Goal: Transaction & Acquisition: Book appointment/travel/reservation

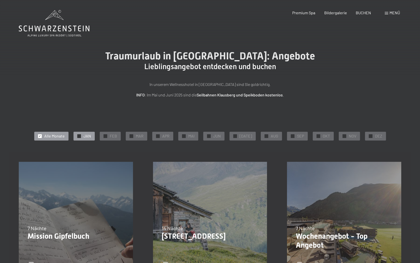
click at [90, 137] on span "JAN" at bounding box center [88, 136] width 8 height 6
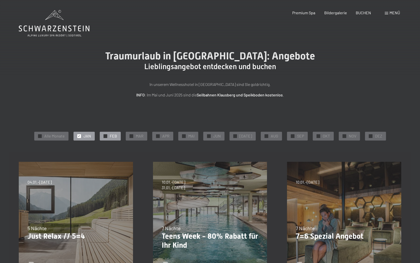
click at [114, 135] on span "FEB" at bounding box center [113, 136] width 7 height 6
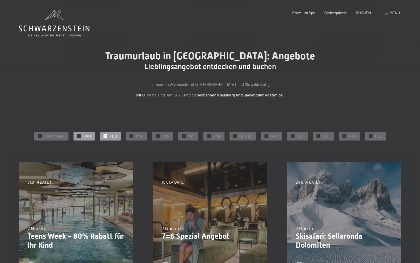
click at [90, 135] on span "JAN" at bounding box center [88, 136] width 8 height 6
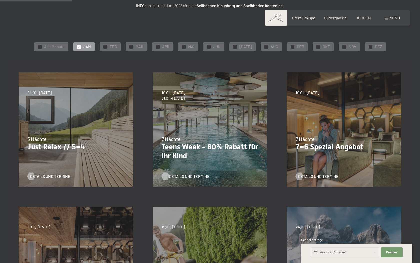
scroll to position [90, 0]
click at [185, 176] on span "Details und Termine" at bounding box center [189, 176] width 41 height 6
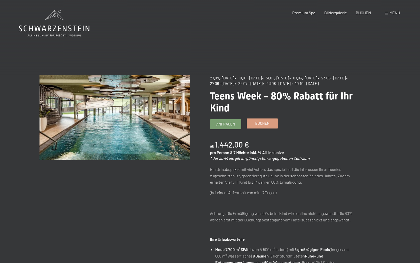
click at [258, 126] on span "Buchen" at bounding box center [262, 123] width 14 height 5
click at [257, 126] on span "Buchen" at bounding box center [262, 123] width 14 height 5
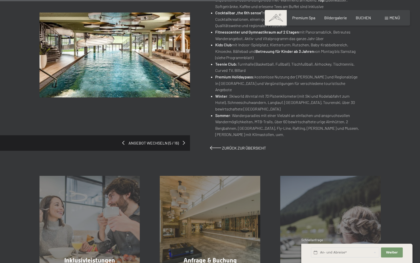
scroll to position [363, 0]
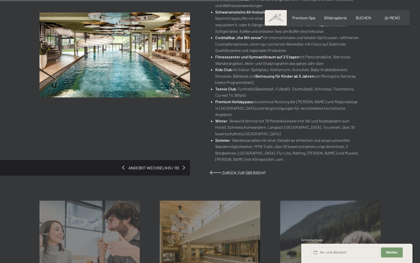
drag, startPoint x: 256, startPoint y: 88, endPoint x: 215, endPoint y: 91, distance: 41.6
click at [215, 86] on li "Kids Club mit Indoor-Spielplatz, Kletterturm, Rutschen, Baby-Krabbelbereich, Ki…" at bounding box center [288, 75] width 146 height 19
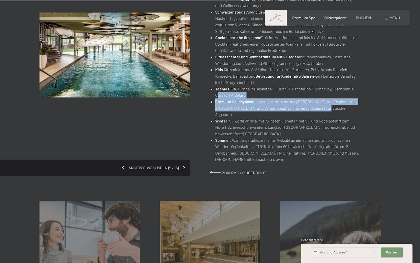
drag, startPoint x: 216, startPoint y: 100, endPoint x: 313, endPoint y: 109, distance: 97.4
click at [316, 110] on ul "Neu: Sky Spa (Adults Only Rooftop) mit 23 m Infinity Sky Pool (31 °C), Hot Whir…" at bounding box center [285, 40] width 151 height 243
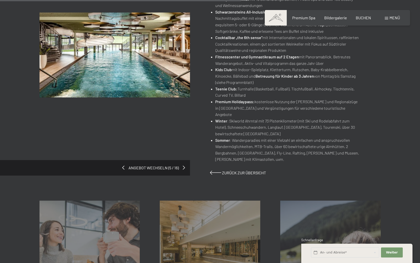
click at [306, 118] on li "Winter : Skiworld Ahrntal mit 73 Pistenkilometer (mit Ski und Rodelabfahrt zum …" at bounding box center [288, 127] width 146 height 19
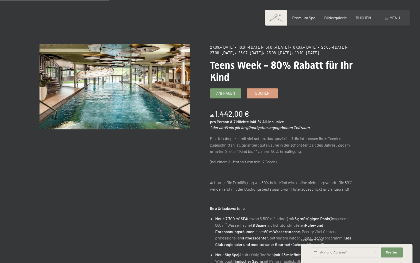
scroll to position [0, 0]
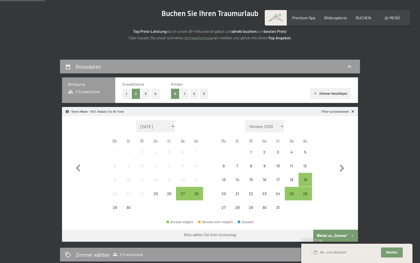
scroll to position [61, 0]
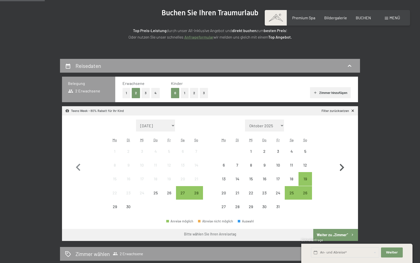
click at [343, 171] on icon "button" at bounding box center [342, 167] width 15 height 15
select select "[DATE]"
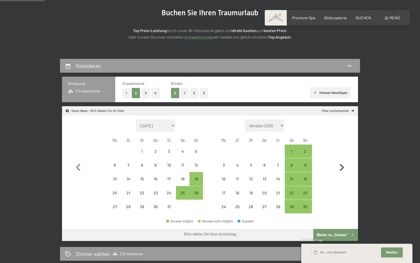
click at [343, 171] on icon "button" at bounding box center [342, 167] width 15 height 15
select select "2025-11-01"
select select "2025-12-01"
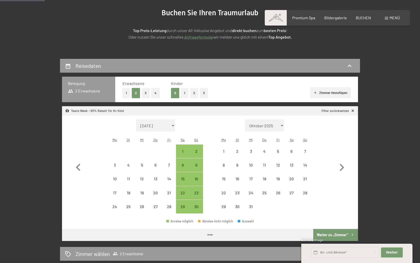
select select "2025-11-01"
select select "2025-12-01"
click at [195, 90] on button "2" at bounding box center [194, 93] width 8 height 10
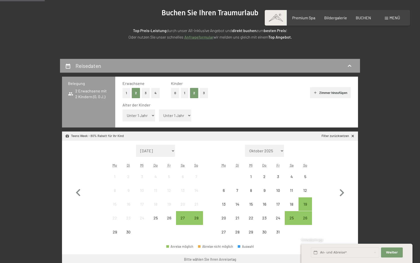
click at [151, 117] on select "Unter 1 Jahr 1 Jahr 2 Jahre 3 Jahre 4 Jahre 5 Jahre 6 Jahre 7 Jahre 8 Jahre 9 J…" at bounding box center [139, 115] width 33 height 12
select select "1"
click at [123, 109] on select "Unter 1 Jahr 1 Jahr 2 Jahre 3 Jahre 4 Jahre 5 Jahre 6 Jahre 7 Jahre 8 Jahre 9 J…" at bounding box center [139, 115] width 33 height 12
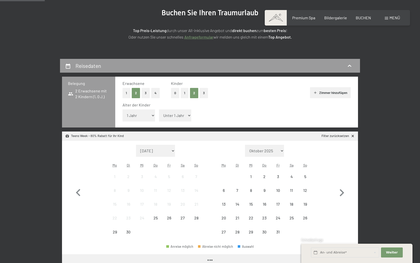
click at [173, 118] on select "Unter 1 Jahr 1 Jahr 2 Jahre 3 Jahre 4 Jahre 5 Jahre 6 Jahre 7 Jahre 8 Jahre 9 J…" at bounding box center [175, 115] width 33 height 12
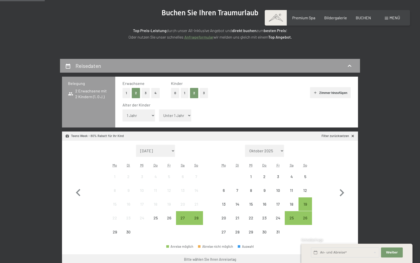
select select "4"
click at [159, 109] on select "Unter 1 Jahr 1 Jahr 2 Jahre 3 Jahre 4 Jahre 5 Jahre 6 Jahre 7 Jahre 8 Jahre 9 J…" at bounding box center [175, 115] width 33 height 12
click at [344, 191] on icon "button" at bounding box center [342, 192] width 15 height 15
select select "[DATE]"
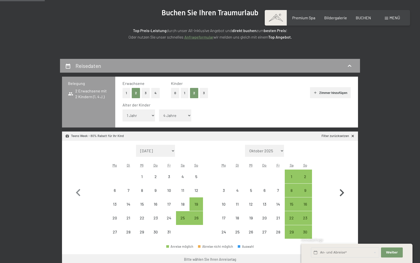
click at [344, 191] on icon "button" at bounding box center [342, 192] width 15 height 15
select select "[DATE]"
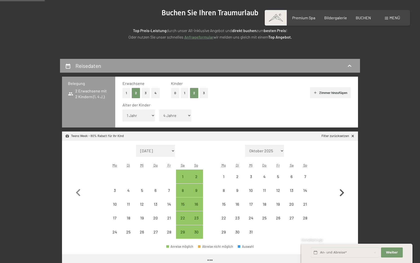
click at [344, 191] on icon "button" at bounding box center [342, 192] width 15 height 15
select select "[DATE]"
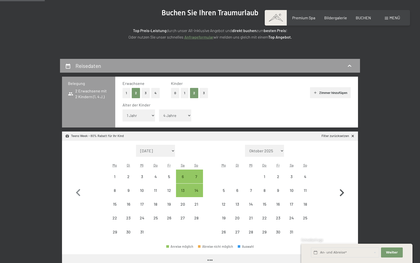
select select "[DATE]"
click at [344, 191] on icon "button" at bounding box center [342, 192] width 15 height 15
select select "[DATE]"
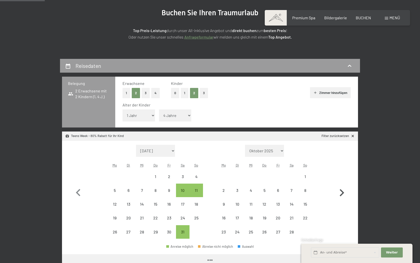
select select "[DATE]"
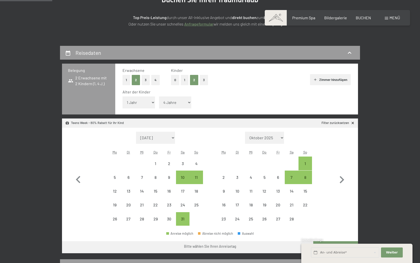
scroll to position [74, 0]
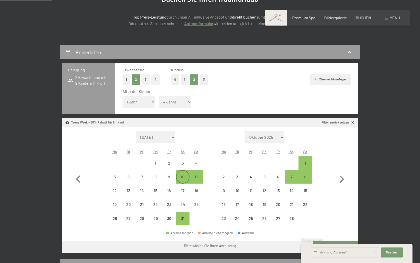
click at [181, 177] on div "10" at bounding box center [183, 181] width 13 height 13
select select "[DATE]"
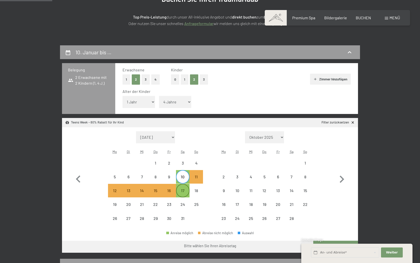
click at [182, 192] on div "17" at bounding box center [183, 194] width 13 height 13
select select "[DATE]"
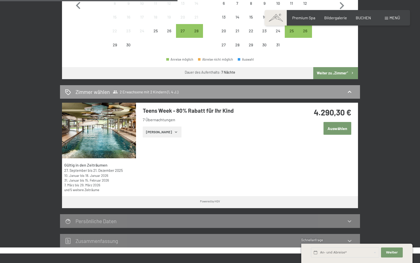
scroll to position [240, 0]
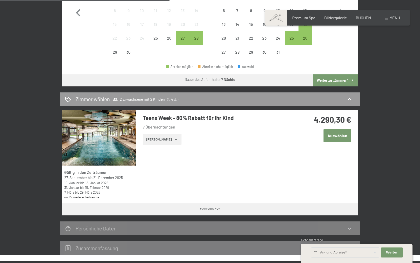
click at [174, 138] on icon "button" at bounding box center [176, 139] width 4 height 4
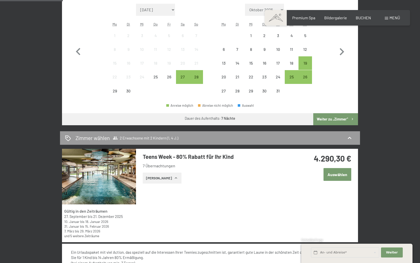
scroll to position [202, 0]
click at [343, 170] on button "Auswählen" at bounding box center [338, 174] width 28 height 13
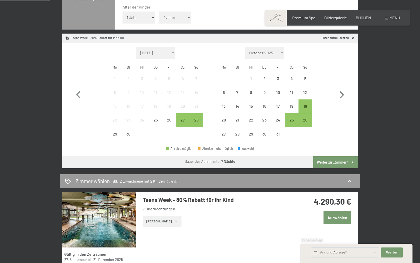
scroll to position [158, 0]
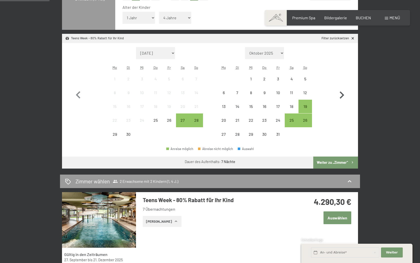
click at [344, 93] on icon "button" at bounding box center [342, 95] width 15 height 15
select select "[DATE]"
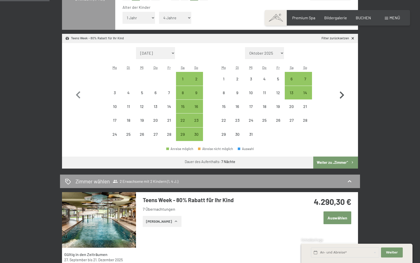
click at [344, 93] on icon "button" at bounding box center [342, 95] width 15 height 15
select select "[DATE]"
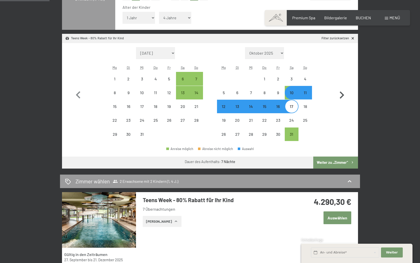
click at [344, 93] on icon "button" at bounding box center [342, 95] width 15 height 15
select select "[DATE]"
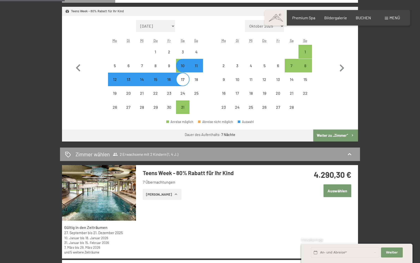
scroll to position [184, 0]
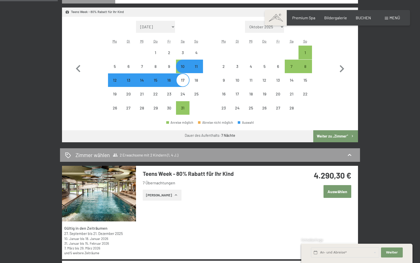
click at [182, 66] on div "10" at bounding box center [183, 70] width 13 height 13
select select "[DATE]"
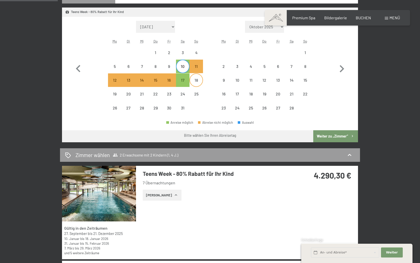
click at [196, 80] on div "18" at bounding box center [196, 84] width 13 height 13
select select "[DATE]"
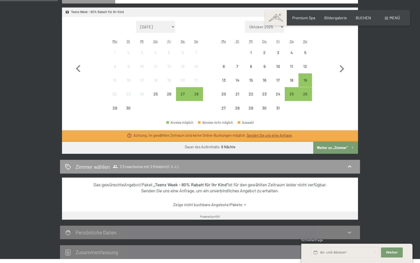
click at [181, 63] on div "13" at bounding box center [183, 66] width 13 height 13
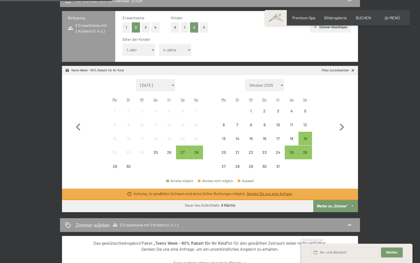
scroll to position [95, 0]
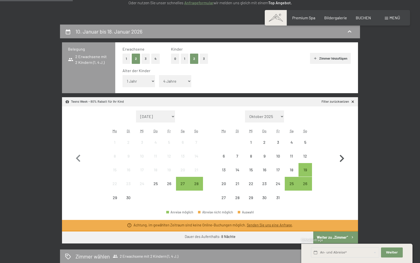
click at [341, 156] on icon "button" at bounding box center [342, 158] width 5 height 7
select select "[DATE]"
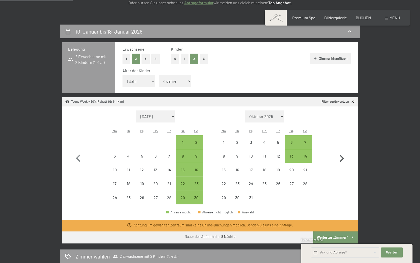
click at [341, 156] on icon "button" at bounding box center [342, 158] width 5 height 7
select select "[DATE]"
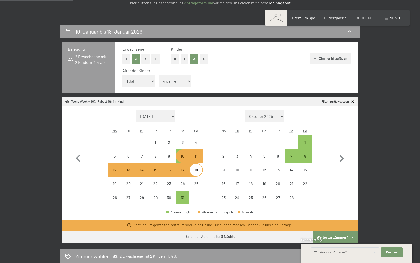
click at [186, 157] on div "10" at bounding box center [183, 160] width 13 height 13
select select "[DATE]"
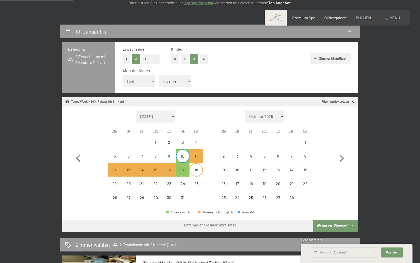
click at [196, 171] on div "18" at bounding box center [196, 174] width 13 height 13
select select "[DATE]"
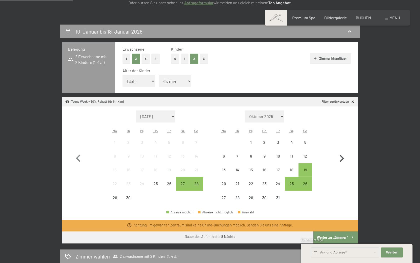
click at [345, 158] on icon "button" at bounding box center [342, 158] width 15 height 15
select select "[DATE]"
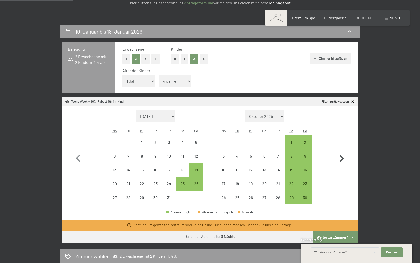
click at [345, 158] on icon "button" at bounding box center [342, 158] width 15 height 15
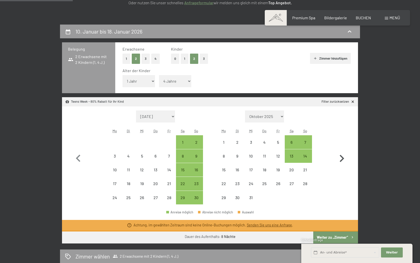
click at [345, 158] on icon "button" at bounding box center [342, 158] width 15 height 15
select select "[DATE]"
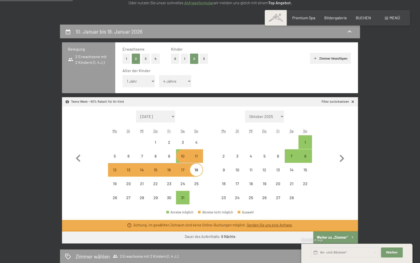
click at [180, 158] on div "10" at bounding box center [183, 160] width 13 height 13
select select "[DATE]"
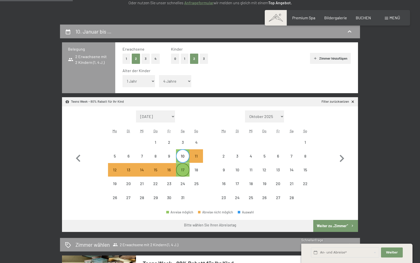
click at [186, 172] on div "17" at bounding box center [183, 174] width 13 height 13
select select "[DATE]"
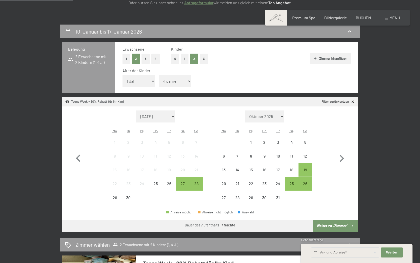
click at [332, 224] on button "Weiter zu „Zimmer“" at bounding box center [335, 226] width 45 height 12
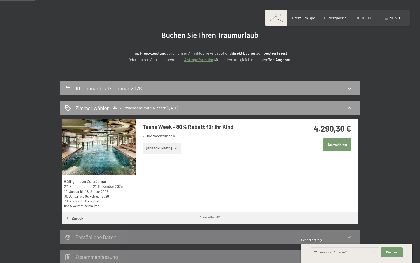
scroll to position [38, 0]
click at [326, 143] on button "Auswählen" at bounding box center [338, 144] width 28 height 13
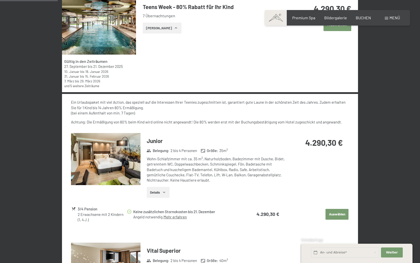
scroll to position [158, 0]
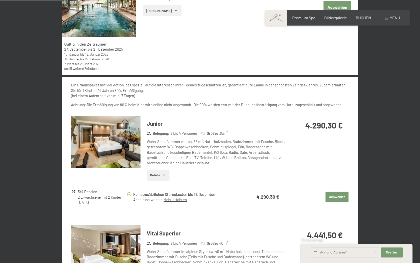
click at [333, 198] on button "Auswählen" at bounding box center [337, 196] width 23 height 11
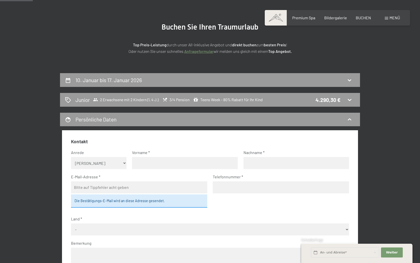
scroll to position [43, 0]
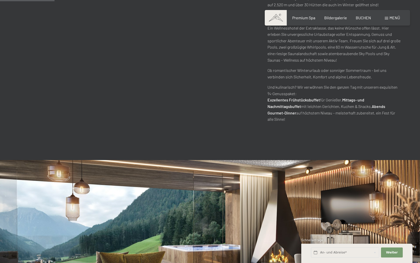
scroll to position [555, 0]
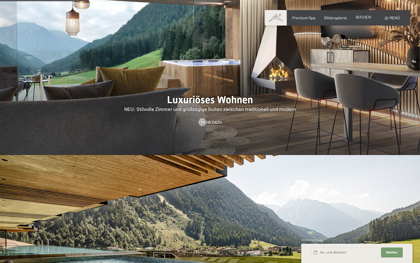
click at [361, 19] on span "BUCHEN" at bounding box center [363, 17] width 15 height 5
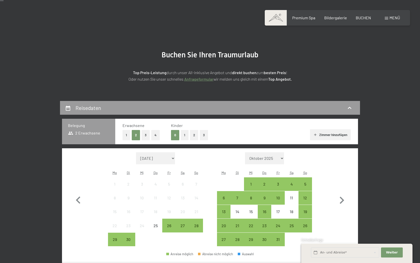
scroll to position [14, 0]
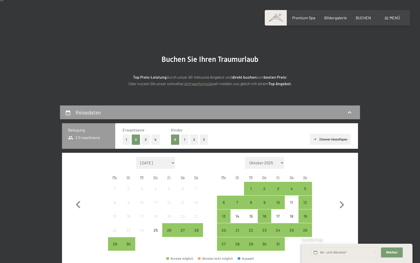
click at [195, 137] on button "2" at bounding box center [194, 139] width 8 height 10
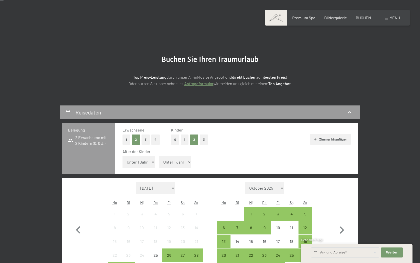
click at [143, 163] on select "Unter 1 Jahr 1 Jahr 2 Jahre 3 Jahre 4 Jahre 5 Jahre 6 Jahre 7 Jahre 8 Jahre 9 J…" at bounding box center [139, 162] width 33 height 12
select select "1"
click at [123, 156] on select "Unter 1 Jahr 1 Jahr 2 Jahre 3 Jahre 4 Jahre 5 Jahre 6 Jahre 7 Jahre 8 Jahre 9 J…" at bounding box center [139, 162] width 33 height 12
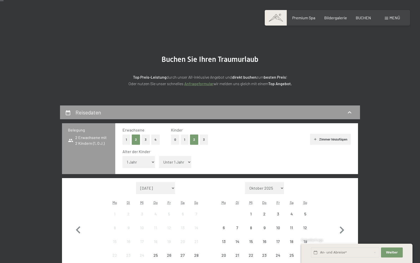
click at [192, 156] on div "Alter der Kinder Unter 1 Jahr 1 Jahr 2 Jahre 3 Jahre 4 Jahre 5 Jahre 6 Jahre 7 …" at bounding box center [237, 159] width 228 height 21
click at [181, 161] on select "Unter 1 Jahr 1 Jahr 2 Jahre 3 Jahre 4 Jahre 5 Jahre 6 Jahre 7 Jahre 8 Jahre 9 J…" at bounding box center [175, 162] width 33 height 12
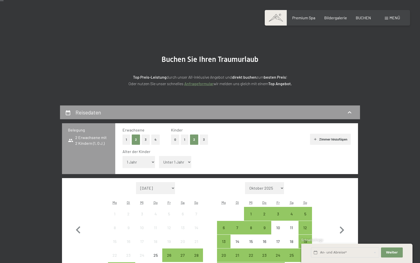
select select "4"
click at [159, 156] on select "Unter 1 Jahr 1 Jahr 2 Jahre 3 Jahre 4 Jahre 5 Jahre 6 Jahre 7 Jahre 8 Jahre 9 J…" at bounding box center [175, 162] width 33 height 12
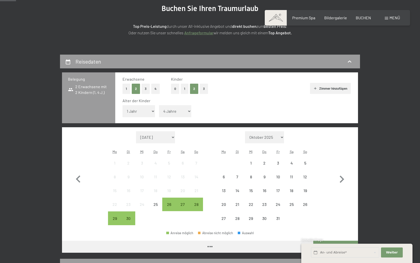
scroll to position [65, 0]
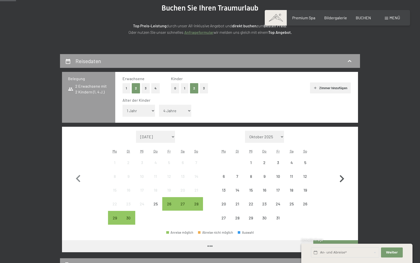
click at [342, 177] on icon "button" at bounding box center [342, 178] width 5 height 7
select select "[DATE]"
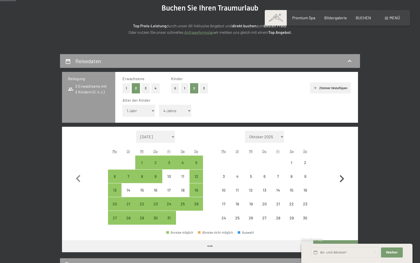
click at [342, 177] on icon "button" at bounding box center [342, 178] width 5 height 7
select select "[DATE]"
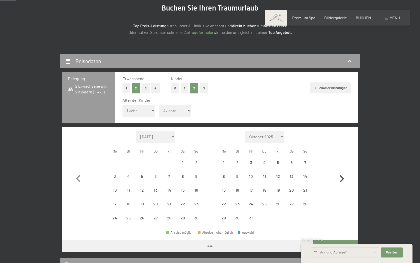
click at [342, 177] on icon "button" at bounding box center [342, 178] width 5 height 7
select select "[DATE]"
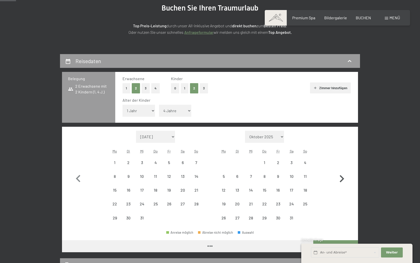
click at [342, 177] on icon "button" at bounding box center [342, 178] width 5 height 7
select select "[DATE]"
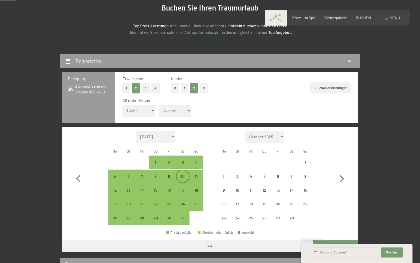
select select "[DATE]"
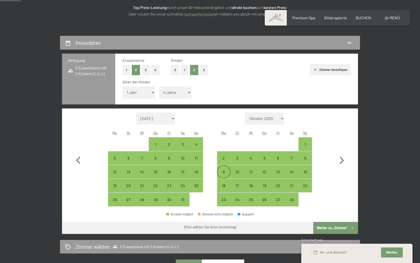
scroll to position [84, 0]
click at [226, 182] on div "16" at bounding box center [224, 185] width 13 height 13
select select "[DATE]"
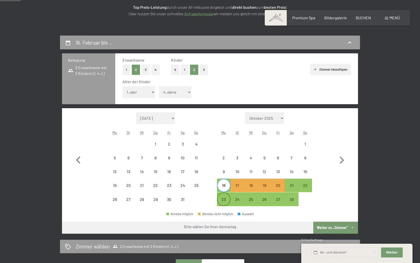
click at [219, 200] on div "23" at bounding box center [224, 203] width 13 height 13
select select "[DATE]"
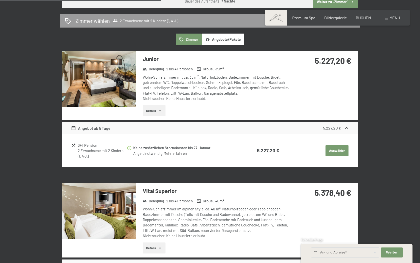
scroll to position [249, 0]
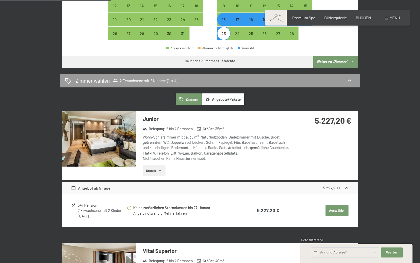
click at [228, 104] on button "Angebote/Pakete" at bounding box center [223, 99] width 43 height 12
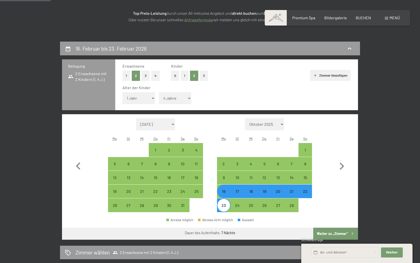
scroll to position [83, 0]
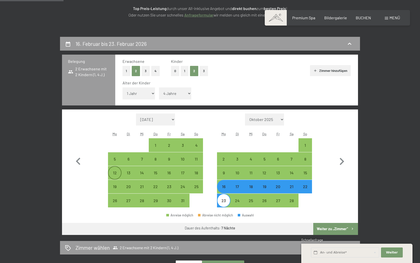
click at [116, 174] on div "12" at bounding box center [115, 177] width 13 height 13
select select "[DATE]"
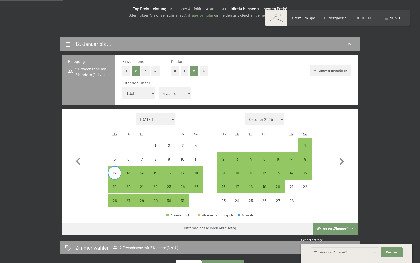
click at [107, 171] on div "Monat/Jahr [DATE] Oktober 2025 [DATE] Dezember 2025 Januar 2026 Februar 2026 Mä…" at bounding box center [210, 160] width 278 height 94
click at [180, 159] on div "10" at bounding box center [183, 163] width 13 height 13
select select "[DATE]"
click at [181, 175] on div "17" at bounding box center [183, 177] width 13 height 13
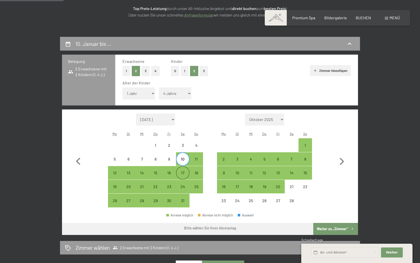
select select "[DATE]"
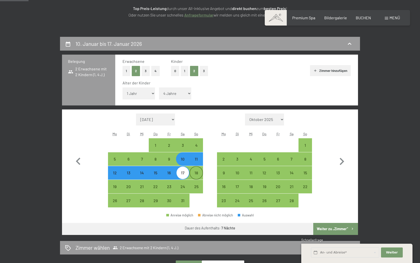
scroll to position [179, 0]
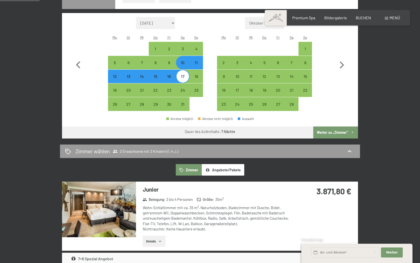
click at [213, 170] on button "Angebote/Pakete" at bounding box center [223, 170] width 43 height 12
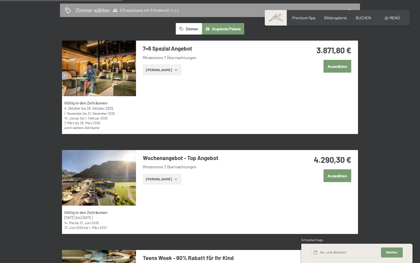
scroll to position [233, 0]
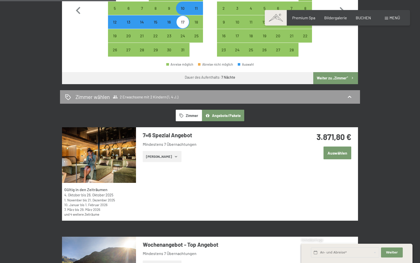
click at [334, 152] on button "Auswählen" at bounding box center [338, 152] width 28 height 13
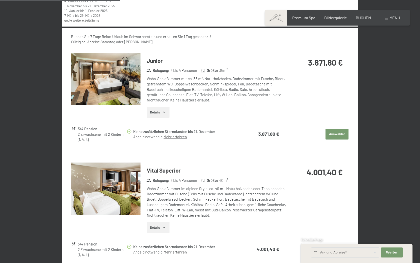
scroll to position [453, 0]
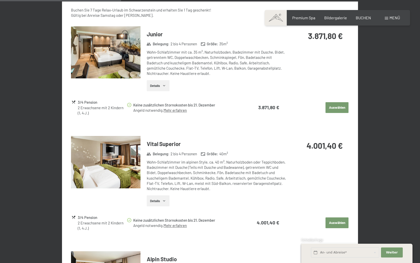
click at [337, 106] on button "Auswählen" at bounding box center [337, 107] width 23 height 11
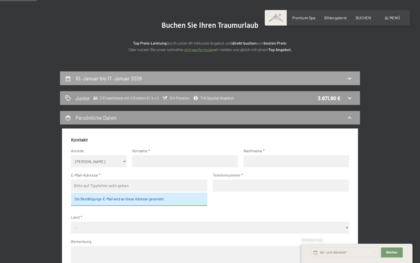
scroll to position [49, 0]
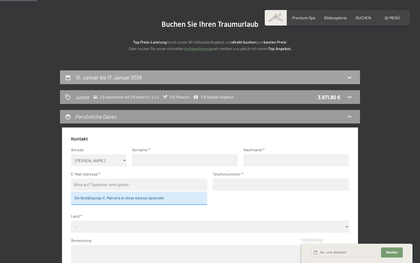
click at [120, 74] on h2 "10. Januar bis 17. Januar 2026" at bounding box center [109, 77] width 67 height 6
select select "1"
select select "4"
select select "[DATE]"
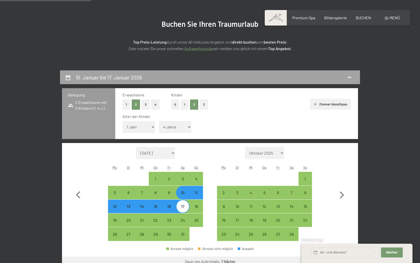
scroll to position [119, 0]
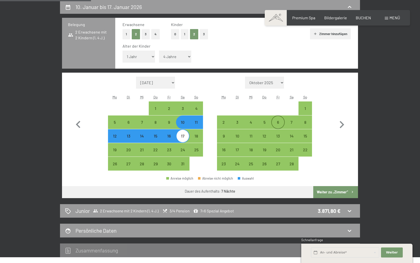
click at [281, 121] on div "6" at bounding box center [278, 126] width 13 height 13
select select "[DATE]"
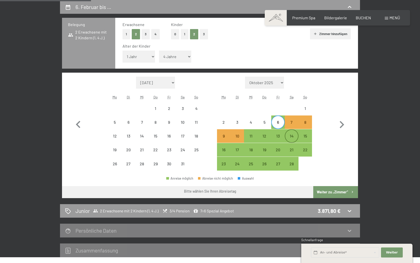
click at [291, 137] on div "14" at bounding box center [291, 140] width 13 height 13
select select "[DATE]"
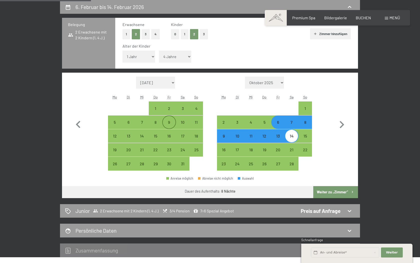
click at [173, 124] on div "9" at bounding box center [169, 126] width 13 height 13
select select "[DATE]"
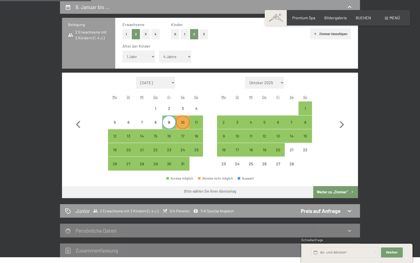
click at [181, 125] on div "10" at bounding box center [183, 126] width 13 height 13
select select "[DATE]"
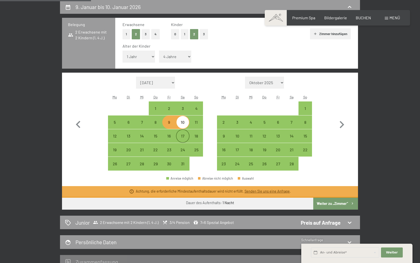
click at [184, 138] on div "17" at bounding box center [183, 140] width 13 height 13
select select "[DATE]"
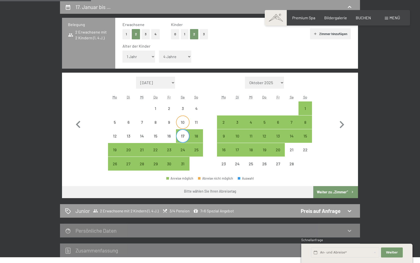
click at [182, 124] on div "10" at bounding box center [183, 126] width 13 height 13
select select "[DATE]"
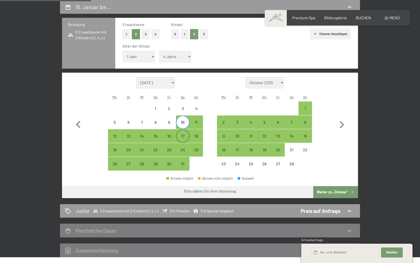
click at [188, 137] on div "17" at bounding box center [183, 140] width 13 height 13
select select "[DATE]"
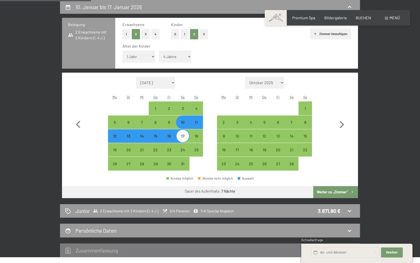
click at [323, 190] on button "Weiter zu „Zimmer“" at bounding box center [335, 192] width 45 height 12
select select "[DATE]"
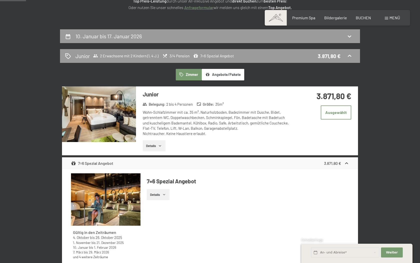
scroll to position [89, 0]
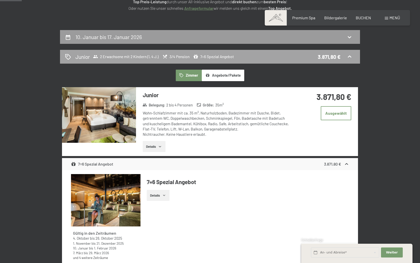
click at [155, 58] on span "2 Erwachsene mit 2 Kindern (1, 4 J.)" at bounding box center [126, 56] width 66 height 5
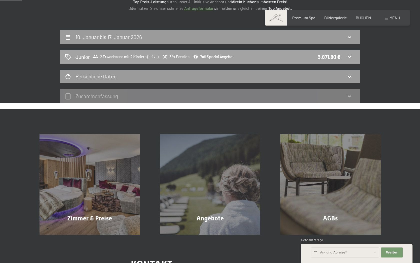
click at [327, 57] on div "3.871,80 €" at bounding box center [329, 56] width 23 height 7
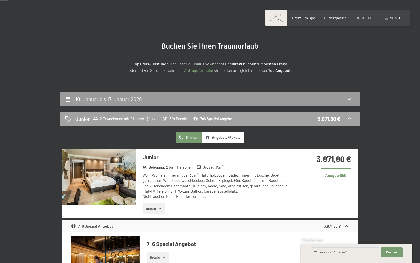
scroll to position [23, 0]
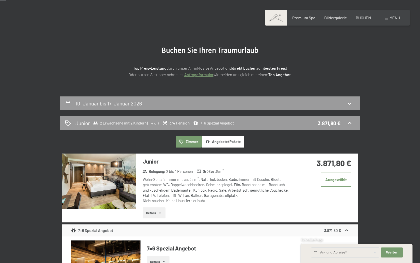
click at [335, 183] on button "Ausgewählt" at bounding box center [336, 179] width 31 height 14
click at [299, 182] on div "3.871,80 €" at bounding box center [325, 168] width 67 height 31
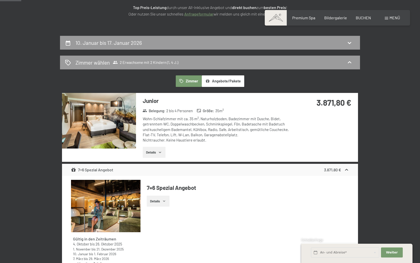
scroll to position [79, 0]
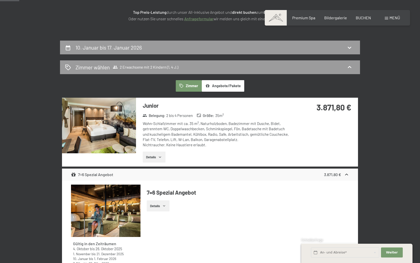
click at [363, 21] on div "Buchen Anfragen Premium Spa Bildergalerie BUCHEN Menü DE IT EN Gutschein Bilder…" at bounding box center [337, 18] width 125 height 6
click at [364, 18] on span "BUCHEN" at bounding box center [363, 17] width 15 height 5
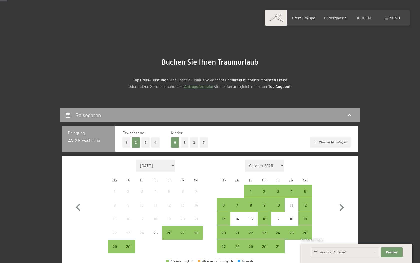
click at [195, 142] on button "2" at bounding box center [194, 142] width 8 height 10
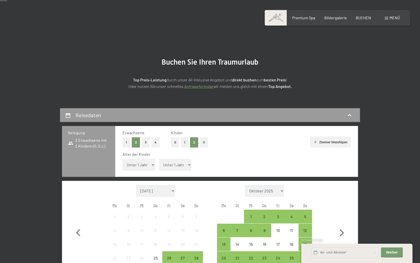
click at [180, 169] on select "Unter 1 Jahr 1 Jahr 2 Jahre 3 Jahre 4 Jahre 5 Jahre 6 Jahre 7 Jahre 8 Jahre 9 J…" at bounding box center [175, 165] width 33 height 12
select select "4"
click at [159, 159] on select "Unter 1 Jahr 1 Jahr 2 Jahre 3 Jahre 4 Jahre 5 Jahre 6 Jahre 7 Jahre 8 Jahre 9 J…" at bounding box center [175, 165] width 33 height 12
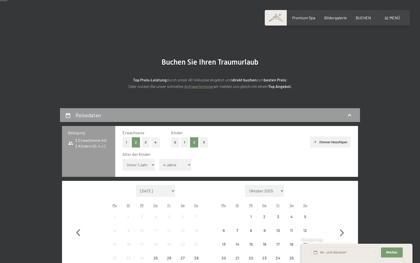
click at [151, 164] on select "Unter 1 Jahr 1 Jahr 2 Jahre 3 Jahre 4 Jahre 5 Jahre 6 Jahre 7 Jahre 8 Jahre 9 J…" at bounding box center [139, 165] width 33 height 12
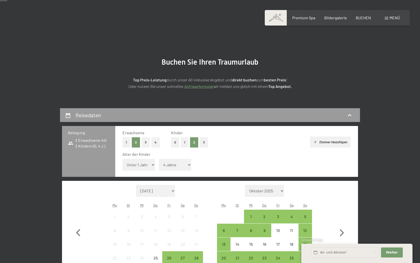
select select "1"
click at [123, 159] on select "Unter 1 Jahr 1 Jahr 2 Jahre 3 Jahre 4 Jahre 5 Jahre 6 Jahre 7 Jahre 8 Jahre 9 J…" at bounding box center [139, 165] width 33 height 12
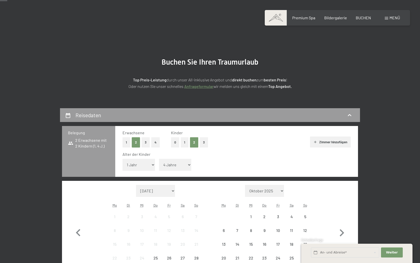
click at [239, 160] on div "Alter der Kinder Unter 1 Jahr 1 Jahr 2 Jahre 3 Jahre 4 Jahre 5 Jahre 6 Jahre 7 …" at bounding box center [237, 161] width 228 height 21
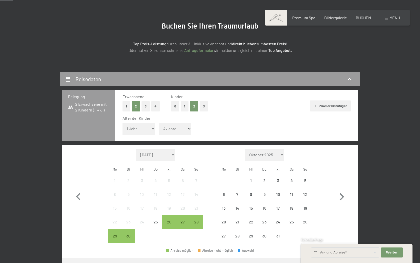
scroll to position [63, 0]
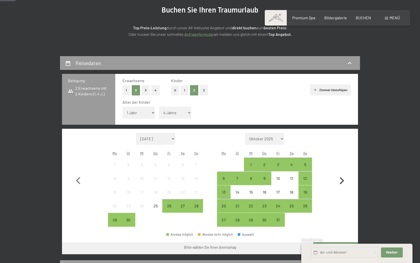
click at [346, 179] on icon "button" at bounding box center [342, 180] width 15 height 15
select select "[DATE]"
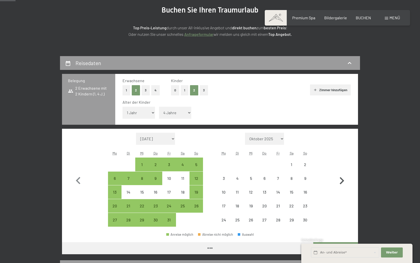
click at [346, 179] on icon "button" at bounding box center [342, 180] width 15 height 15
select select "[DATE]"
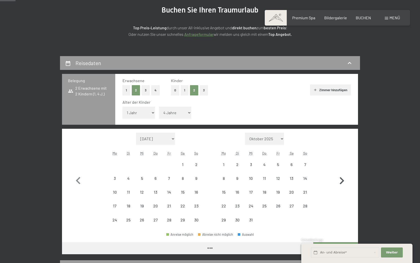
select select "[DATE]"
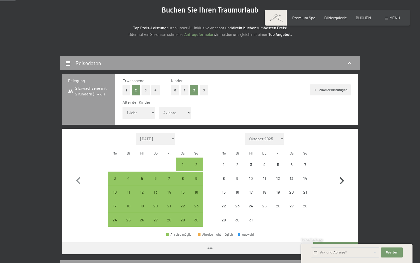
click at [346, 179] on icon "button" at bounding box center [342, 180] width 15 height 15
select select "[DATE]"
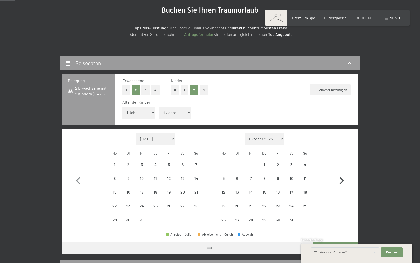
select select "[DATE]"
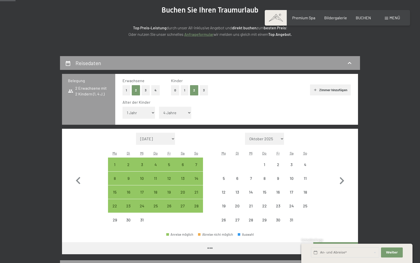
select select "[DATE]"
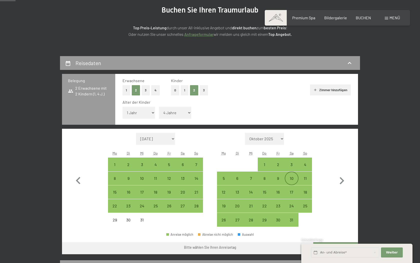
click at [292, 180] on div "10" at bounding box center [291, 182] width 13 height 13
select select "[DATE]"
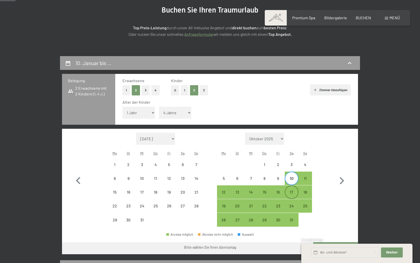
click at [290, 190] on div "17" at bounding box center [291, 196] width 13 height 13
select select "[DATE]"
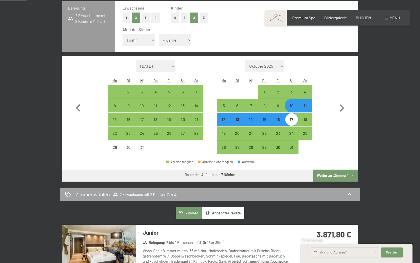
scroll to position [140, 0]
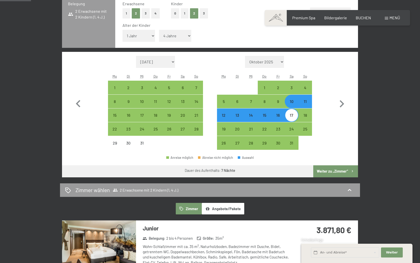
click at [341, 171] on button "Weiter zu „Zimmer“" at bounding box center [335, 171] width 45 height 12
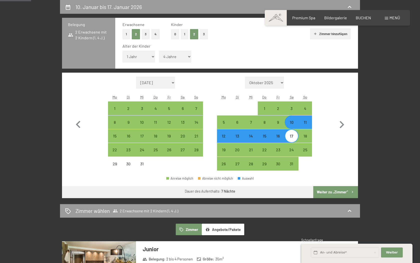
select select "[DATE]"
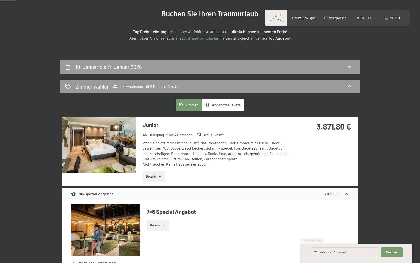
scroll to position [58, 0]
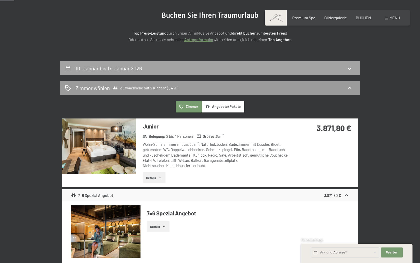
click at [157, 68] on div "10. Januar bis 17. Januar 2026" at bounding box center [210, 68] width 290 height 7
select select "1"
select select "4"
select select "[DATE]"
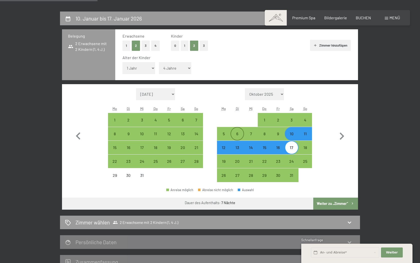
scroll to position [107, 0]
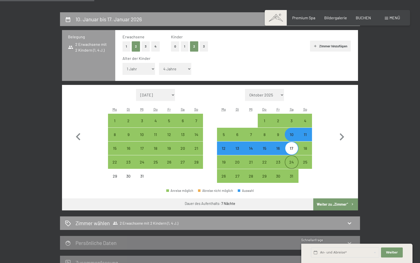
click at [292, 163] on div "24" at bounding box center [291, 166] width 13 height 13
select select "[DATE]"
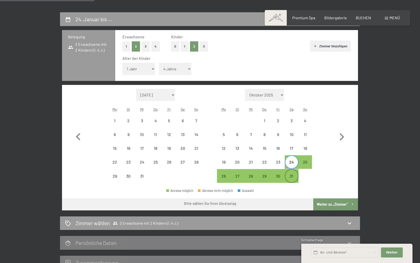
click at [290, 176] on div "31" at bounding box center [291, 180] width 13 height 13
select select "[DATE]"
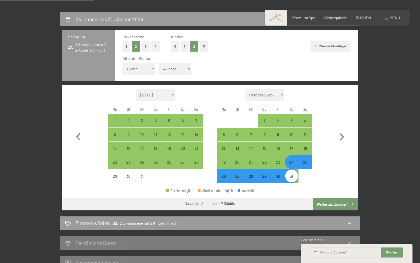
click at [322, 199] on button "Weiter zu „Zimmer“" at bounding box center [335, 204] width 45 height 12
select select "[DATE]"
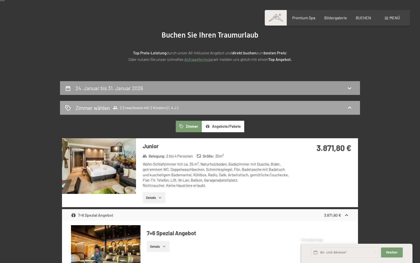
scroll to position [39, 0]
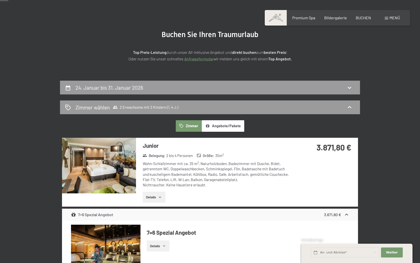
click at [159, 196] on icon "button" at bounding box center [160, 197] width 4 height 4
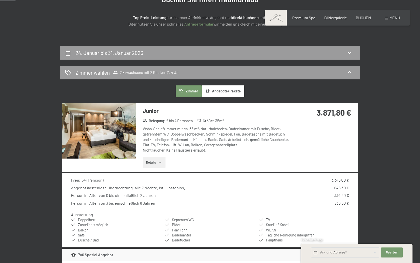
scroll to position [76, 0]
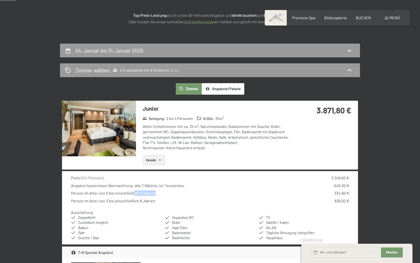
drag, startPoint x: 133, startPoint y: 194, endPoint x: 177, endPoint y: 194, distance: 44.0
click at [177, 194] on div "Person im Alter von 0 bis einschließlich 2 Jahren 334,60 €" at bounding box center [210, 193] width 278 height 6
click at [148, 201] on div "Person im Alter von 3 bis einschließlich 6 Jahren" at bounding box center [113, 201] width 84 height 6
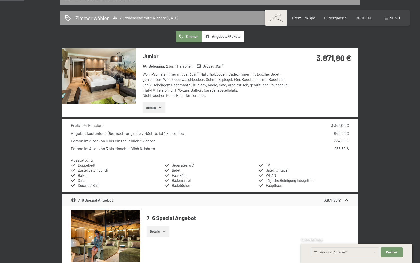
scroll to position [79, 0]
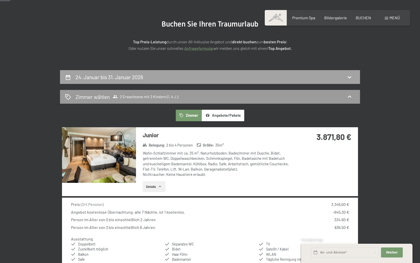
click at [244, 79] on div "24. Januar bis 31. Januar 2026" at bounding box center [210, 76] width 290 height 7
select select "1"
select select "4"
select select "[DATE]"
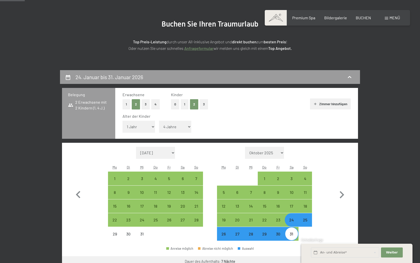
scroll to position [119, 0]
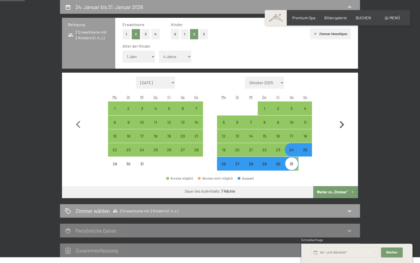
click at [345, 124] on icon "button" at bounding box center [342, 124] width 15 height 15
select select "[DATE]"
select select "2026-02-01"
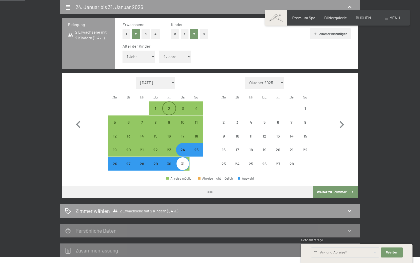
select select "[DATE]"
select select "2026-02-01"
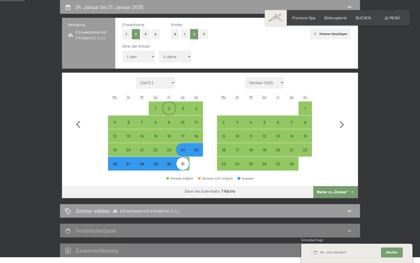
click at [167, 109] on div "2" at bounding box center [169, 112] width 13 height 13
select select "[DATE]"
select select "2026-02-01"
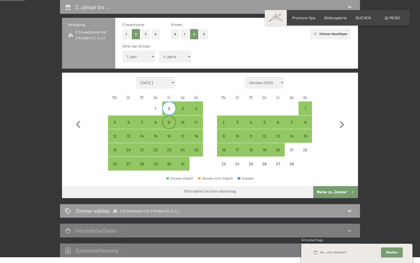
click at [171, 123] on div "9" at bounding box center [169, 126] width 13 height 13
select select "[DATE]"
select select "2026-02-01"
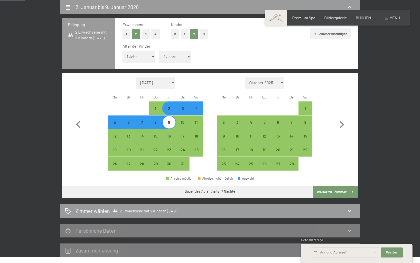
click at [181, 107] on div "3" at bounding box center [183, 112] width 13 height 13
select select "[DATE]"
select select "2026-02-01"
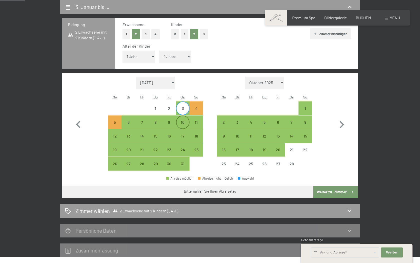
click at [183, 123] on div "10" at bounding box center [183, 126] width 13 height 13
select select "[DATE]"
select select "2026-02-01"
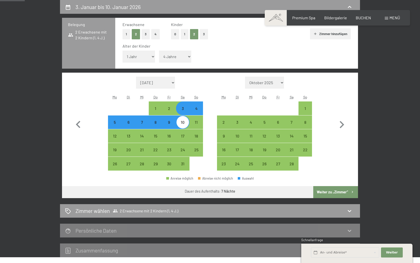
click at [324, 194] on button "Weiter zu „Zimmer“" at bounding box center [335, 192] width 45 height 12
select select "[DATE]"
select select "2026-02-01"
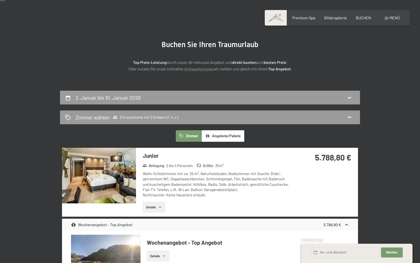
scroll to position [1, 0]
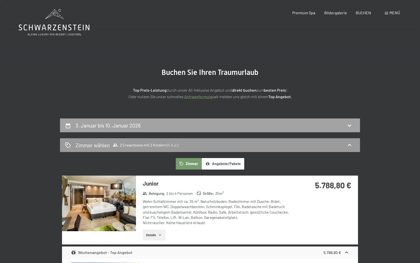
click at [274, 131] on div "3. Januar bis 10. Januar 2026" at bounding box center [210, 125] width 300 height 14
select select "1"
select select "4"
select select "[DATE]"
select select "2026-02-01"
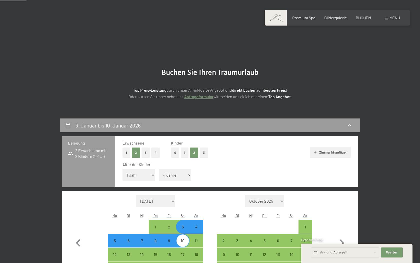
scroll to position [119, 0]
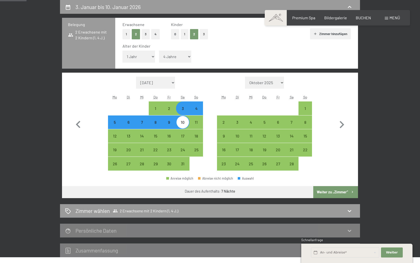
click at [185, 124] on div "10" at bounding box center [183, 126] width 13 height 13
select select "[DATE]"
select select "2026-02-01"
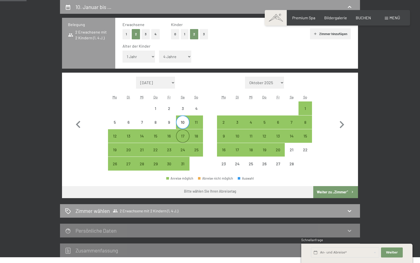
click at [182, 136] on div "17" at bounding box center [183, 140] width 13 height 13
select select "[DATE]"
select select "2026-02-01"
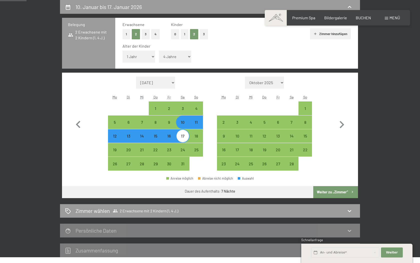
click at [327, 197] on button "Weiter zu „Zimmer“" at bounding box center [335, 192] width 45 height 12
select select "[DATE]"
select select "2026-02-01"
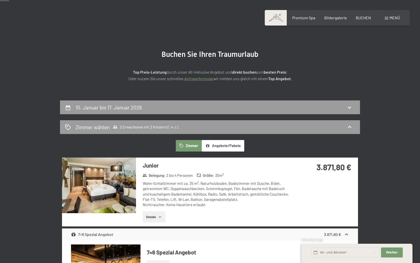
scroll to position [11, 0]
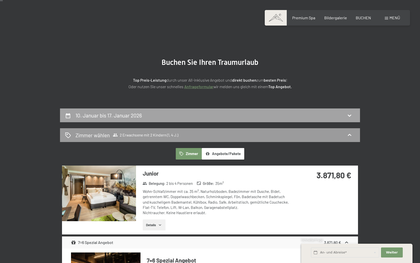
click at [242, 115] on div "10. Januar bis 17. Januar 2026" at bounding box center [210, 115] width 290 height 7
select select "1"
select select "4"
select select "[DATE]"
select select "2026-02-01"
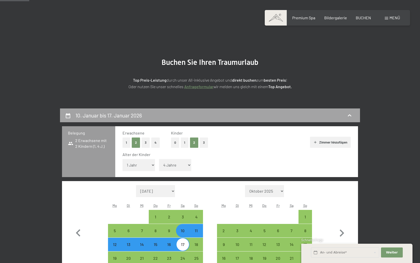
scroll to position [119, 0]
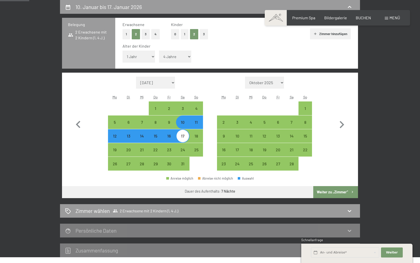
click at [185, 135] on div "17" at bounding box center [183, 140] width 13 height 13
select select "[DATE]"
select select "2026-02-01"
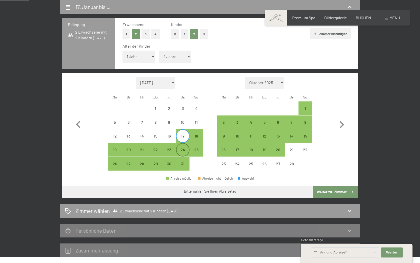
click at [184, 154] on div "24" at bounding box center [183, 154] width 13 height 13
select select "[DATE]"
select select "2026-02-01"
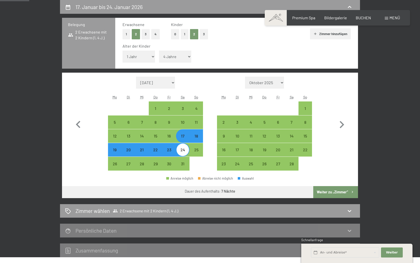
click at [324, 190] on button "Weiter zu „Zimmer“" at bounding box center [335, 192] width 45 height 12
select select "[DATE]"
select select "2026-02-01"
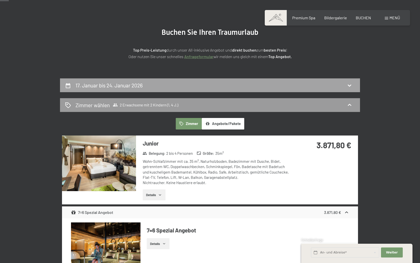
click at [221, 82] on div "17. Januar bis 24. Januar 2026" at bounding box center [210, 85] width 290 height 7
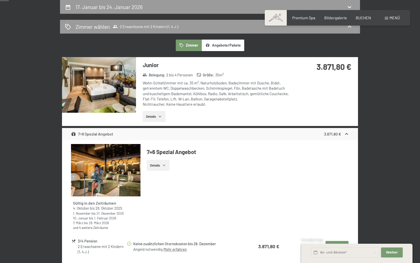
select select "1"
select select "4"
select select "[DATE]"
select select "2026-02-01"
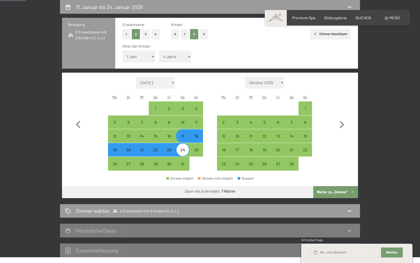
click at [181, 153] on div "24" at bounding box center [183, 154] width 13 height 13
select select "[DATE]"
select select "2026-02-01"
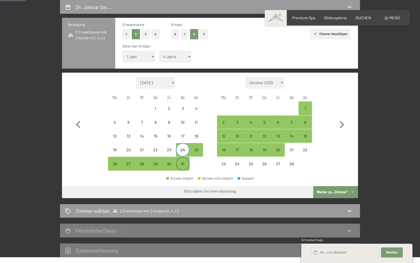
click at [182, 162] on div "31" at bounding box center [183, 168] width 13 height 13
select select "[DATE]"
select select "2026-02-01"
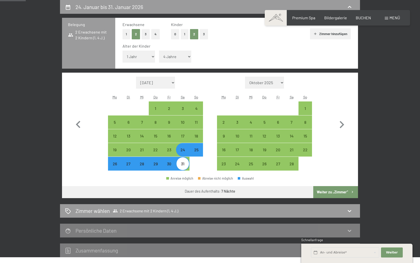
click at [322, 192] on button "Weiter zu „Zimmer“" at bounding box center [335, 192] width 45 height 12
select select "[DATE]"
select select "2026-02-01"
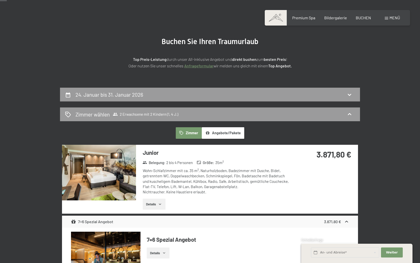
click at [222, 91] on div "24. Januar bis 31. Januar 2026" at bounding box center [210, 94] width 290 height 7
select select "1"
select select "4"
select select "[DATE]"
select select "2026-02-01"
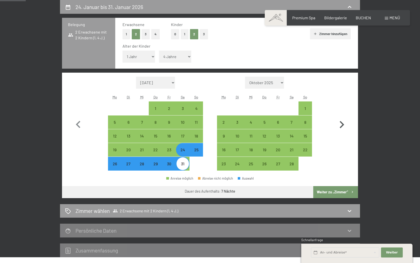
click at [346, 124] on icon "button" at bounding box center [342, 124] width 15 height 15
select select "2026-02-01"
select select "2026-03-01"
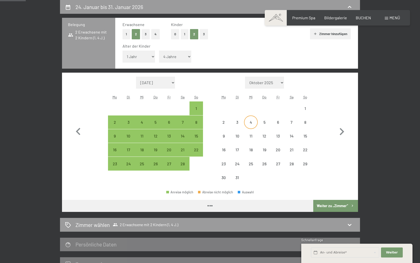
select select "2026-02-01"
select select "2026-03-01"
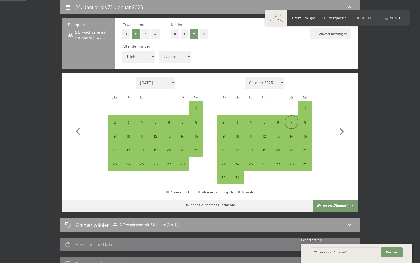
click at [289, 121] on div "7" at bounding box center [291, 126] width 13 height 13
select select "2026-02-01"
select select "2026-03-01"
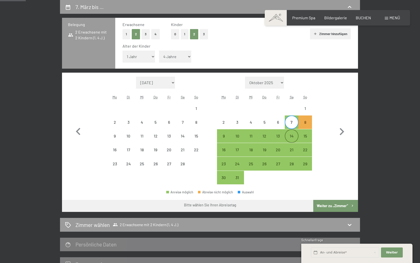
click at [288, 132] on div "14" at bounding box center [291, 136] width 13 height 13
select select "2026-02-01"
select select "2026-03-01"
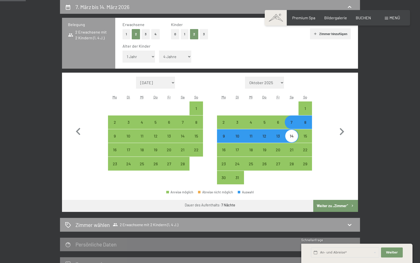
click at [322, 205] on button "Weiter zu „Zimmer“" at bounding box center [335, 206] width 45 height 12
select select "2026-02-01"
select select "2026-03-01"
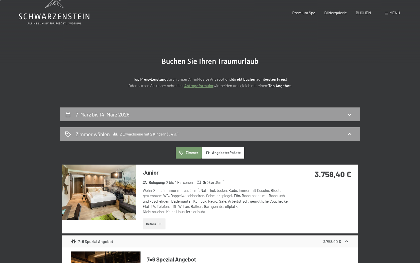
scroll to position [0, 0]
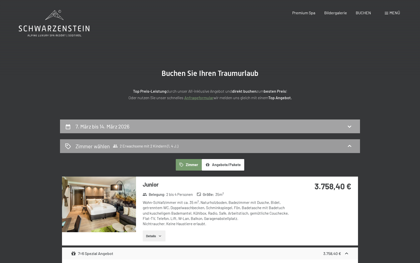
click at [313, 123] on div "7. März bis 14. März 2026" at bounding box center [210, 126] width 290 height 7
select select "1"
select select "4"
select select "2026-02-01"
select select "2026-03-01"
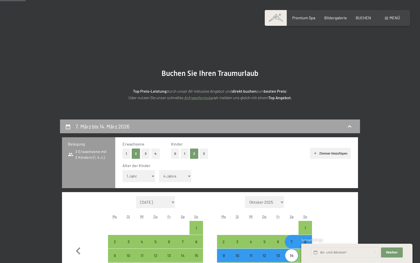
scroll to position [119, 0]
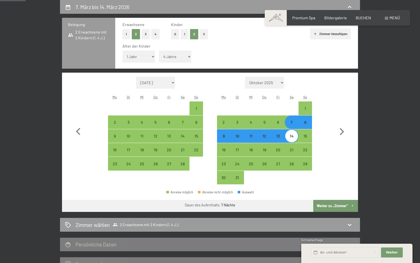
click at [291, 137] on div "14" at bounding box center [291, 140] width 13 height 13
select select "2026-02-01"
select select "2026-03-01"
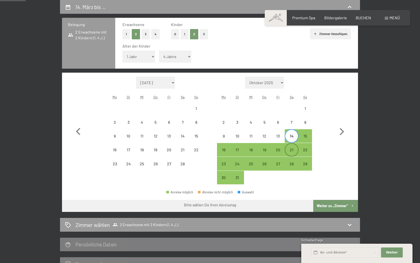
click at [290, 150] on div "21" at bounding box center [291, 154] width 13 height 13
select select "2026-02-01"
select select "2026-03-01"
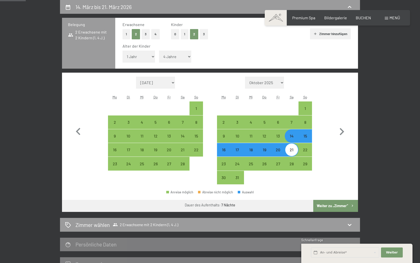
click at [324, 200] on button "Weiter zu „Zimmer“" at bounding box center [335, 206] width 45 height 12
select select "2026-02-01"
select select "2026-03-01"
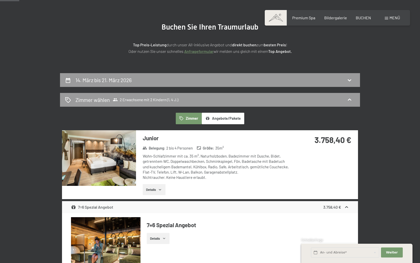
scroll to position [0, 0]
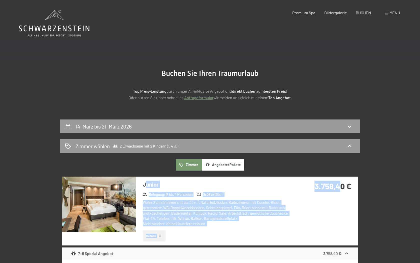
drag, startPoint x: 146, startPoint y: 183, endPoint x: 339, endPoint y: 189, distance: 192.9
click at [339, 189] on div "Junior Belegung : 2 bis 4 Personen Größe : 35 m² Wohn-Schlafzimmer mit ca. 35 m…" at bounding box center [210, 210] width 296 height 69
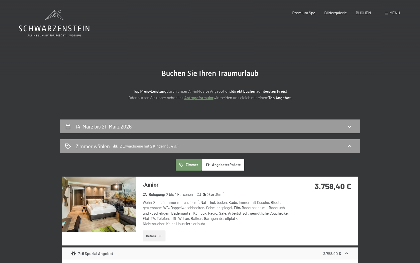
click at [343, 191] on div "3.758,40 €" at bounding box center [324, 185] width 56 height 11
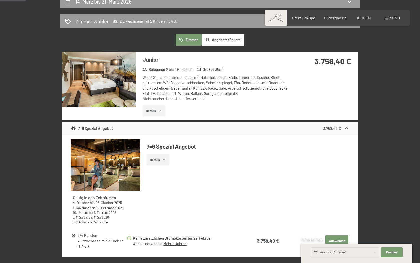
scroll to position [126, 0]
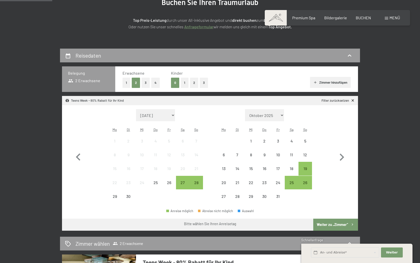
scroll to position [71, 0]
click at [196, 83] on button "2" at bounding box center [194, 82] width 8 height 10
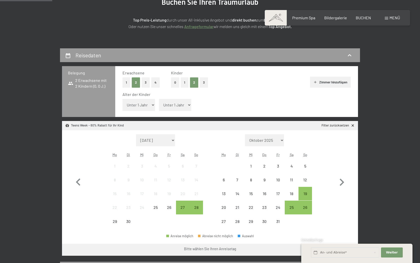
click at [149, 106] on select "Unter 1 Jahr 1 Jahr 2 Jahre 3 Jahre 4 Jahre 5 Jahre 6 Jahre 7 Jahre 8 Jahre 9 J…" at bounding box center [139, 105] width 33 height 12
select select "1"
click at [123, 99] on select "Unter 1 Jahr 1 Jahr 2 Jahre 3 Jahre 4 Jahre 5 Jahre 6 Jahre 7 Jahre 8 Jahre 9 J…" at bounding box center [139, 105] width 33 height 12
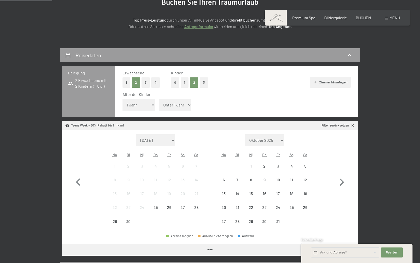
click at [179, 102] on select "Unter 1 Jahr 1 Jahr 2 Jahre 3 Jahre 4 Jahre 5 Jahre 6 Jahre 7 Jahre 8 Jahre 9 J…" at bounding box center [175, 105] width 33 height 12
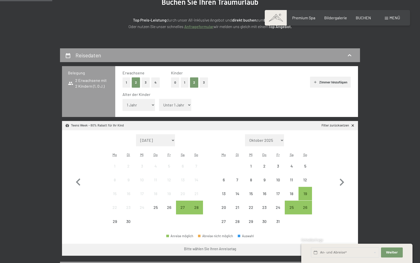
select select "4"
click at [159, 99] on select "Unter 1 Jahr 1 Jahr 2 Jahre 3 Jahre 4 Jahre 5 Jahre 6 Jahre 7 Jahre 8 Jahre 9 J…" at bounding box center [175, 105] width 33 height 12
click at [343, 181] on icon "button" at bounding box center [342, 182] width 15 height 15
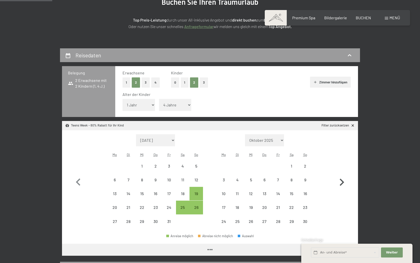
click at [343, 181] on icon "button" at bounding box center [342, 182] width 15 height 15
select select "[DATE]"
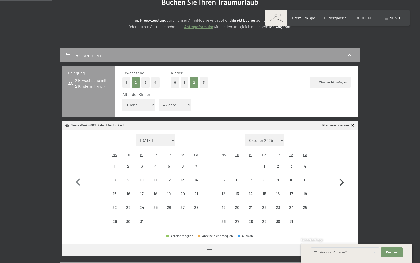
select select "[DATE]"
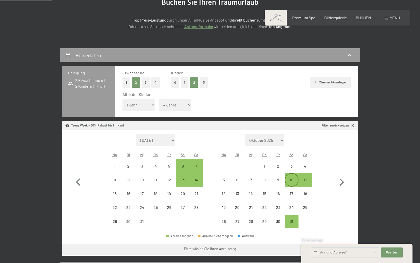
click at [290, 180] on div "10" at bounding box center [291, 184] width 13 height 13
select select "[DATE]"
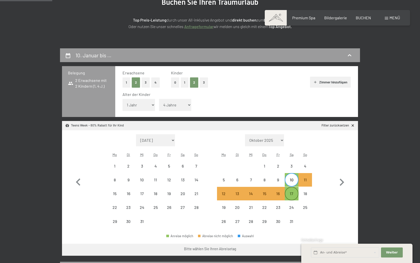
click at [291, 193] on div "17" at bounding box center [291, 197] width 13 height 13
select select "[DATE]"
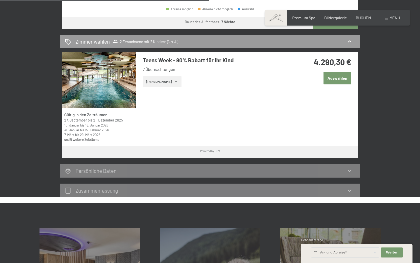
scroll to position [296, 0]
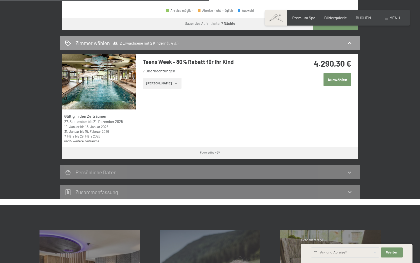
click at [161, 84] on button "[PERSON_NAME]" at bounding box center [162, 83] width 39 height 11
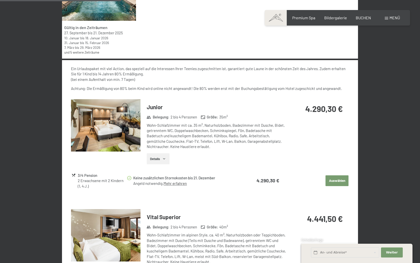
scroll to position [386, 0]
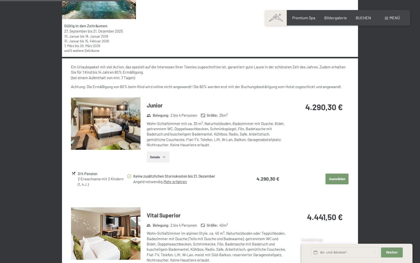
click at [179, 183] on link "Mehr erfahren" at bounding box center [175, 181] width 23 height 5
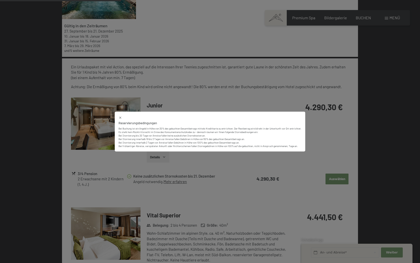
click at [183, 166] on div "Reservierungsbedingungen Bei Buchung ist ein Angeld in Höhe von 30% des gebucht…" at bounding box center [210, 131] width 420 height 263
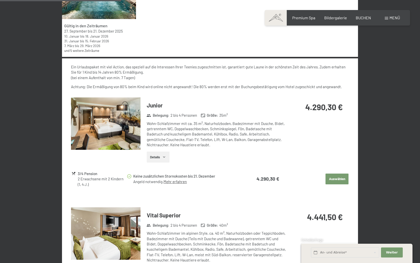
click at [338, 180] on button "Auswählen" at bounding box center [337, 178] width 23 height 11
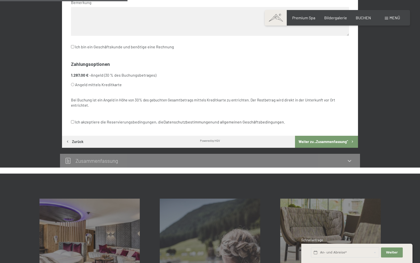
scroll to position [328, 0]
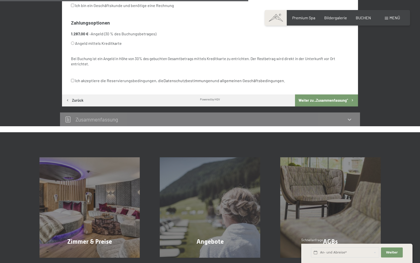
click at [340, 114] on div "Zusammen­fassung" at bounding box center [210, 119] width 300 height 14
click at [352, 118] on icon at bounding box center [350, 119] width 6 height 6
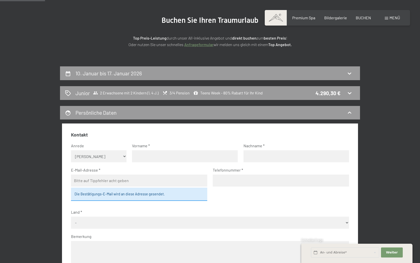
scroll to position [43, 0]
